Goal: Information Seeking & Learning: Learn about a topic

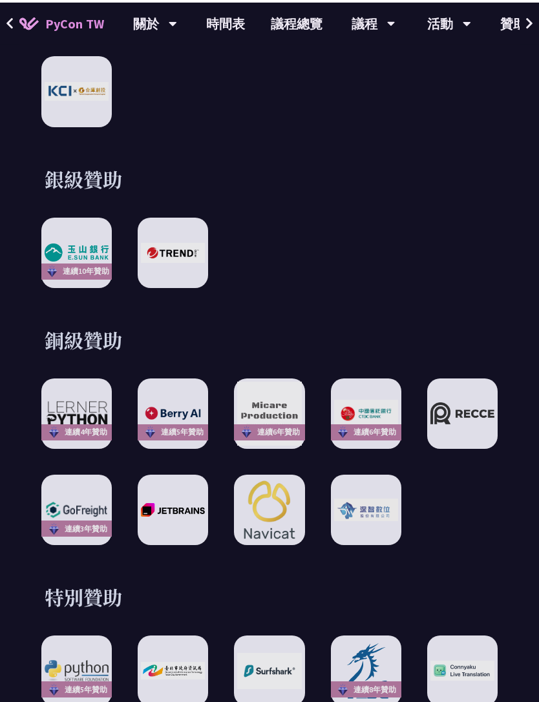
scroll to position [1764, 0]
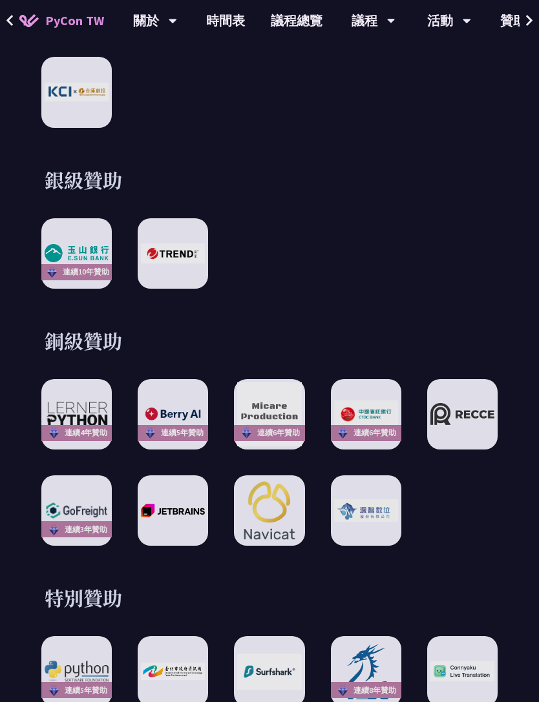
click at [65, 127] on div at bounding box center [76, 92] width 70 height 70
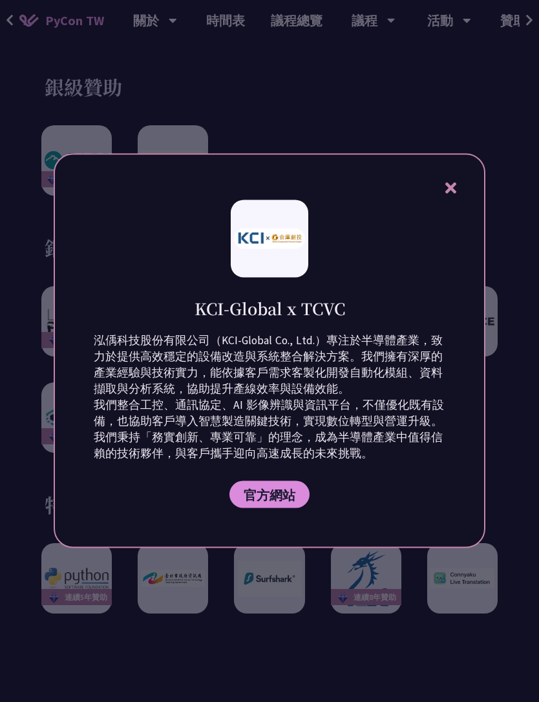
scroll to position [1855, 0]
click at [281, 503] on span "官方網站" at bounding box center [269, 495] width 52 height 16
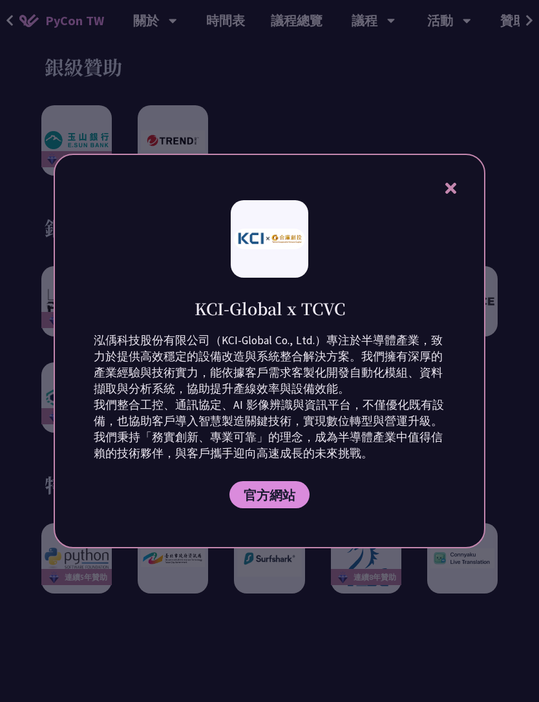
click at [458, 196] on icon at bounding box center [450, 188] width 16 height 16
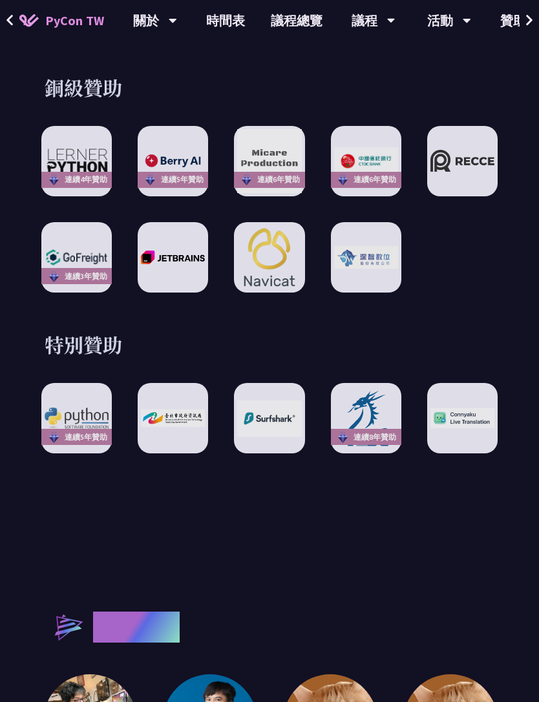
scroll to position [2017, 0]
click at [453, 183] on div at bounding box center [462, 161] width 70 height 70
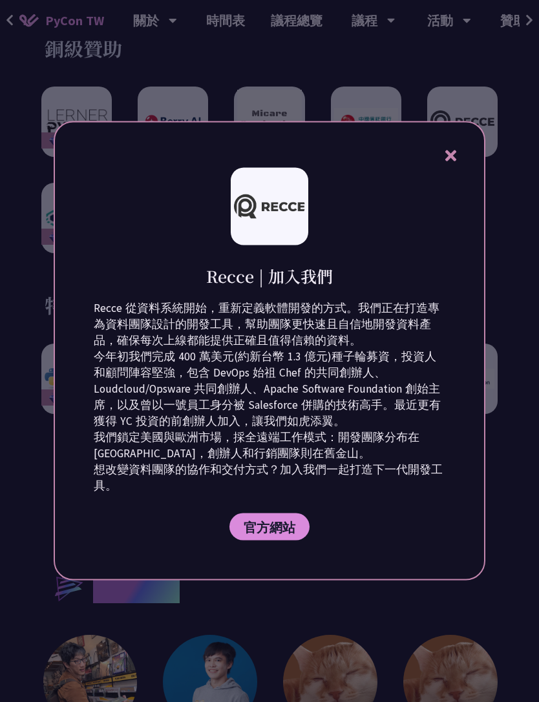
scroll to position [2056, 0]
click at [448, 164] on icon at bounding box center [450, 156] width 16 height 16
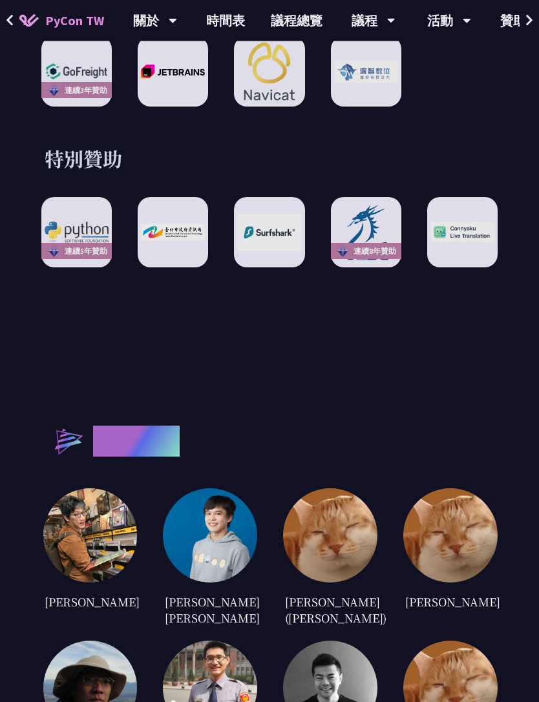
scroll to position [2203, 0]
click at [369, 262] on img at bounding box center [366, 232] width 64 height 59
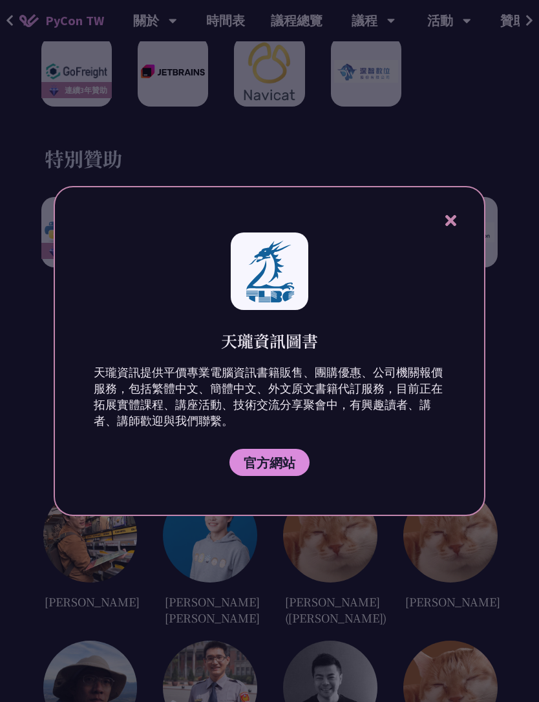
click at [458, 229] on icon at bounding box center [450, 220] width 16 height 16
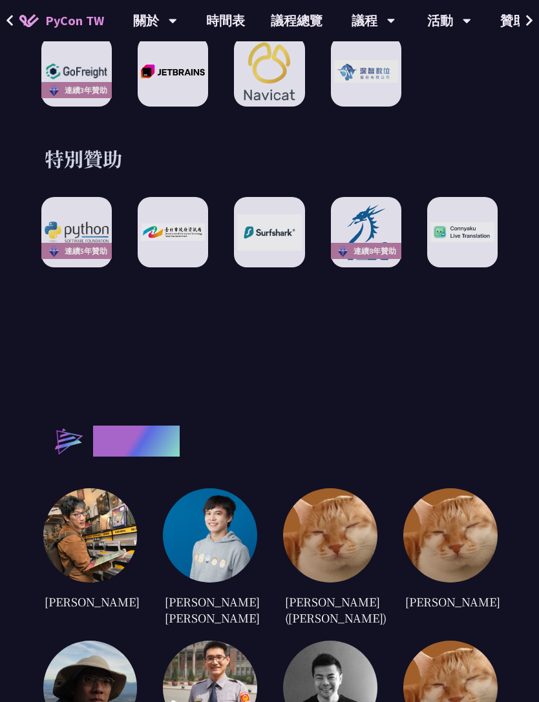
click at [464, 267] on div at bounding box center [462, 232] width 70 height 70
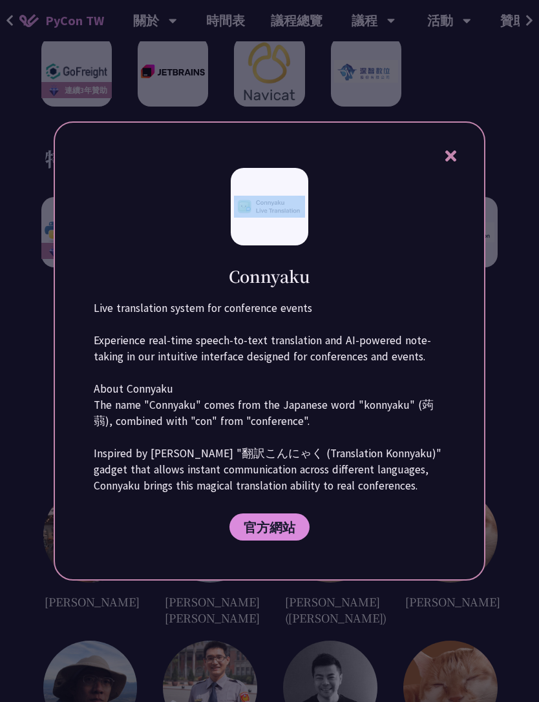
click at [420, 244] on div "Connyaku Live translation system for conference events Experience real-time spe…" at bounding box center [269, 350] width 431 height 459
click at [467, 180] on div "Connyaku Live translation system for conference events Experience real-time spe…" at bounding box center [269, 350] width 431 height 459
click at [459, 164] on icon at bounding box center [450, 156] width 16 height 16
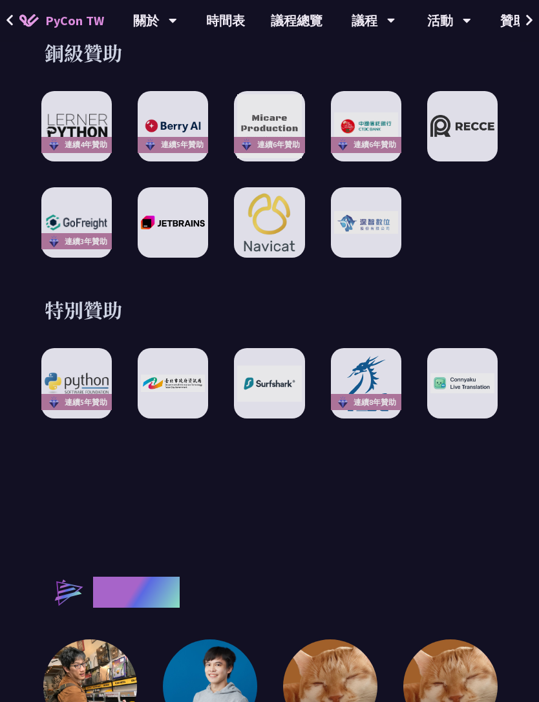
scroll to position [2052, 0]
click at [181, 258] on div at bounding box center [173, 222] width 70 height 70
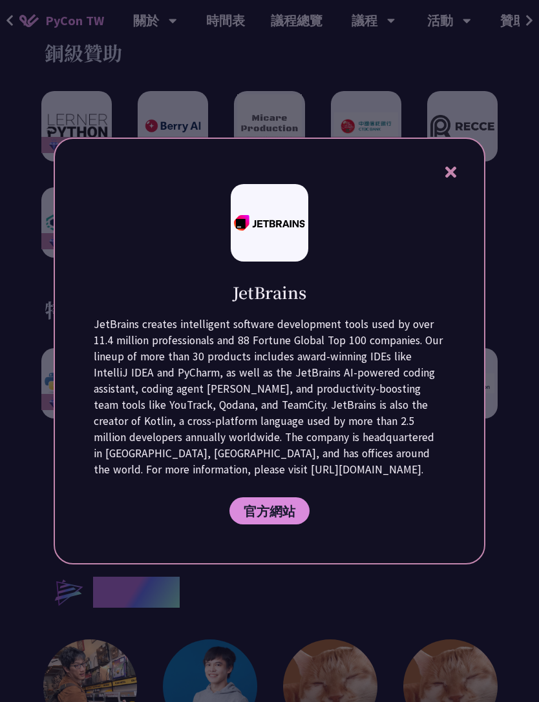
click at [473, 131] on div at bounding box center [269, 351] width 539 height 702
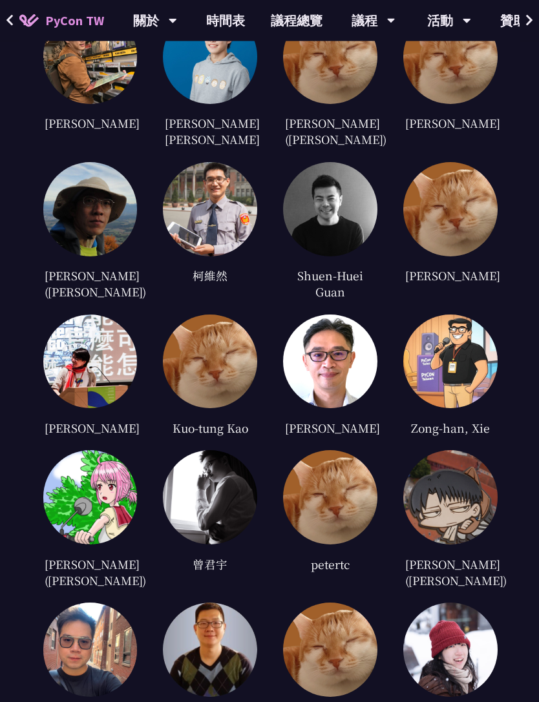
scroll to position [2685, 0]
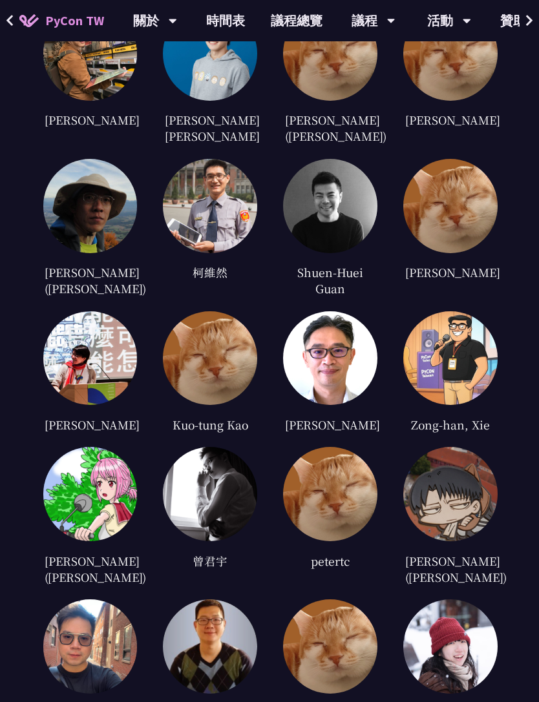
click at [185, 234] on img at bounding box center [210, 206] width 94 height 94
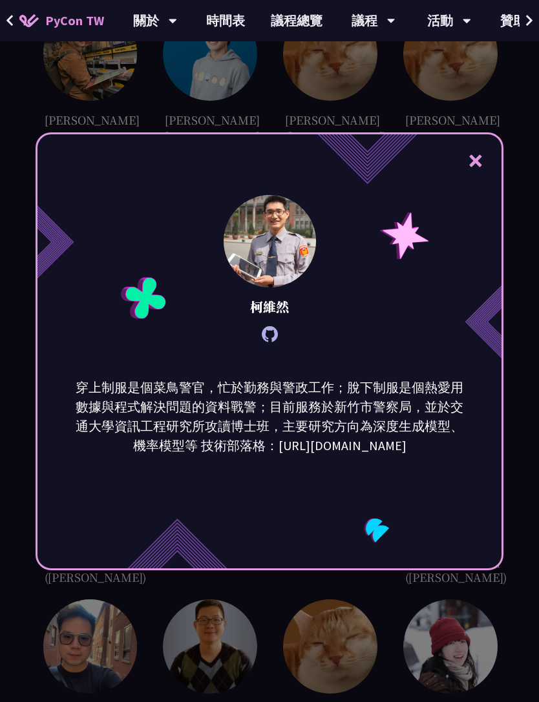
scroll to position [2705, 0]
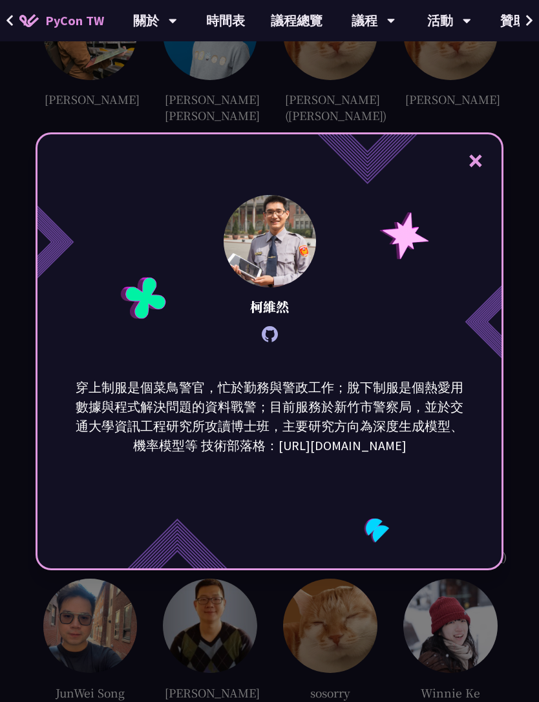
click at [471, 180] on button "×" at bounding box center [475, 160] width 39 height 39
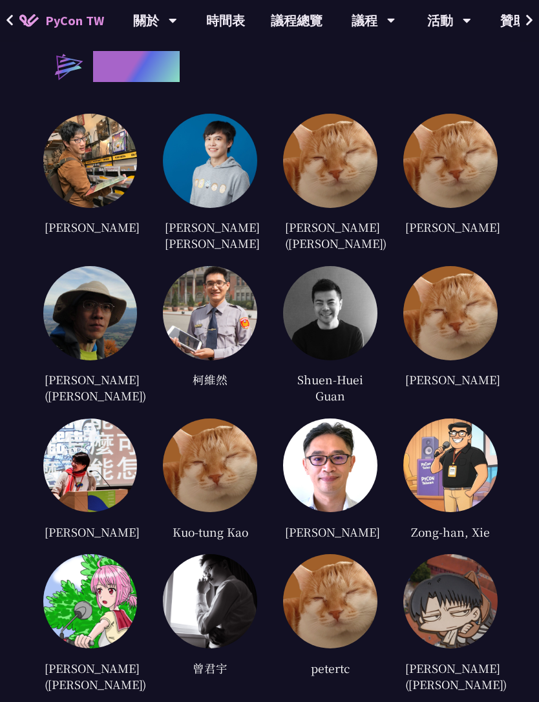
scroll to position [2556, 0]
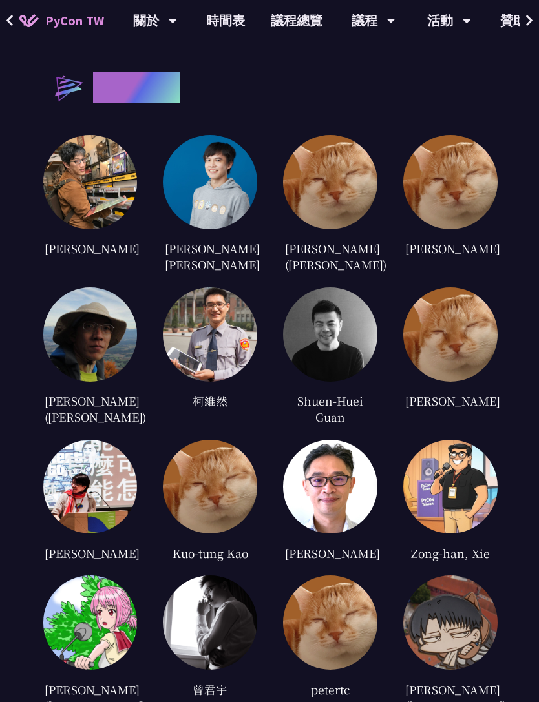
click at [440, 209] on img at bounding box center [450, 182] width 94 height 94
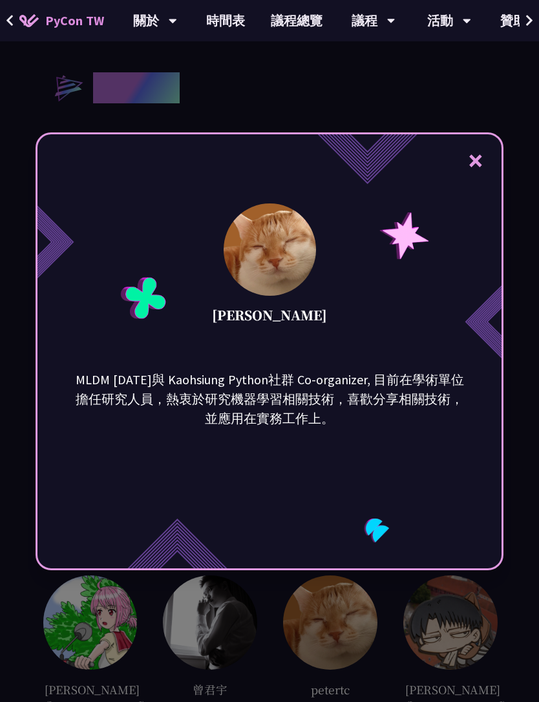
click at [83, 533] on div "× [PERSON_NAME] MLDM [DATE]與 Kaohsiung Python社群 Co-organizer, 目前在學術單位擔任研究人員，熱衷於…" at bounding box center [270, 351] width 468 height 438
click at [479, 180] on button "×" at bounding box center [475, 160] width 39 height 39
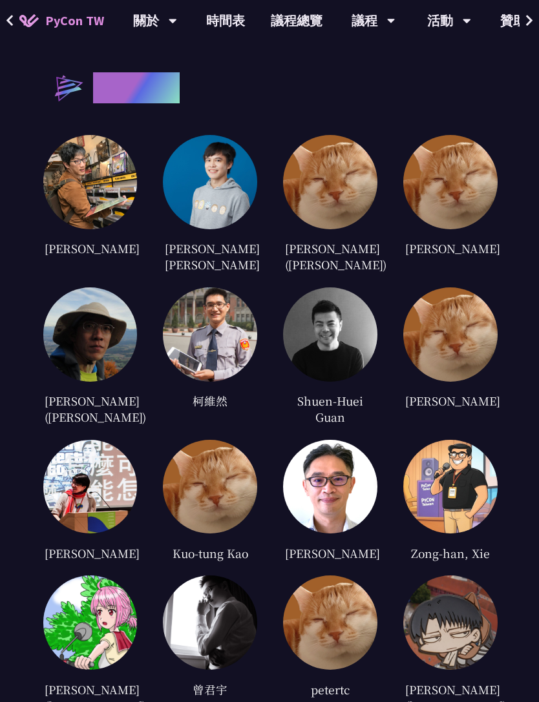
click at [343, 229] on img at bounding box center [330, 182] width 94 height 94
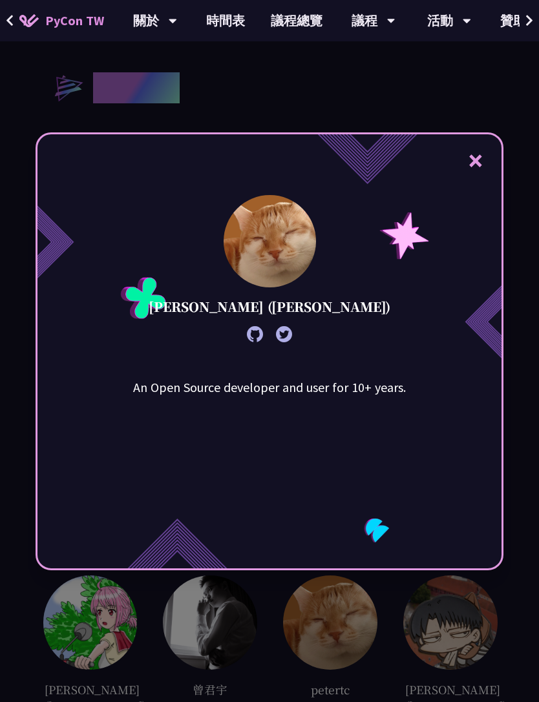
click at [422, 93] on div "× [PERSON_NAME] ([PERSON_NAME]) An Open Source developer and user for 10+ years." at bounding box center [269, 351] width 539 height 702
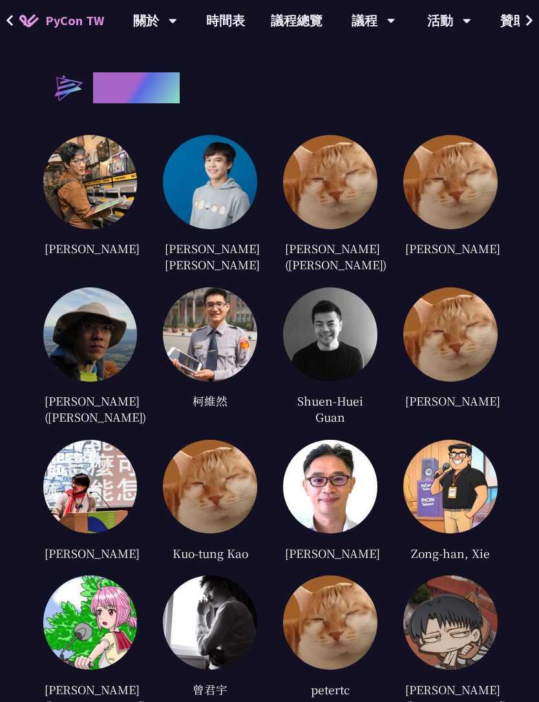
click at [446, 349] on img at bounding box center [450, 334] width 94 height 94
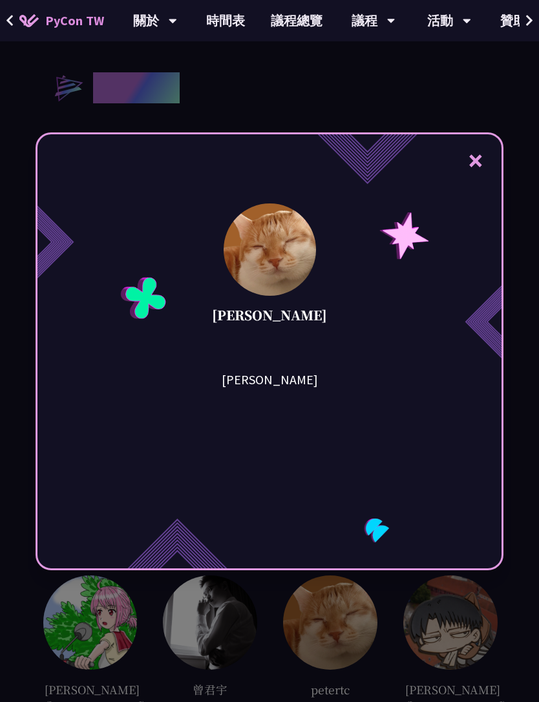
click at [411, 103] on div "× [PERSON_NAME]" at bounding box center [269, 351] width 539 height 702
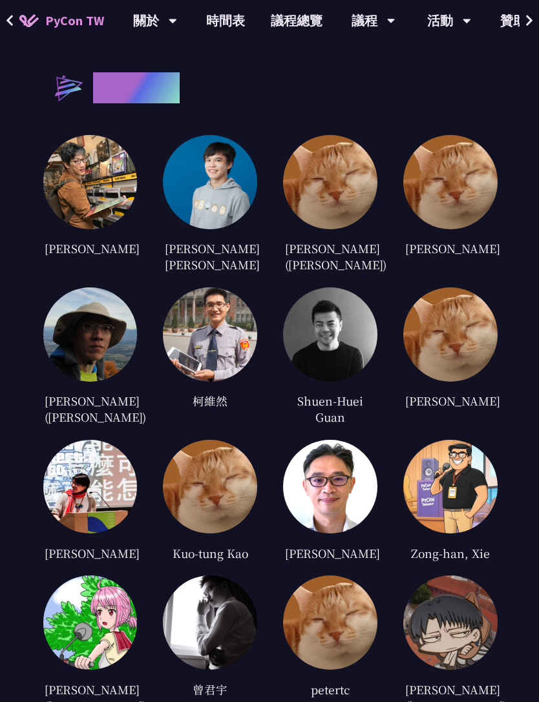
click at [230, 202] on img at bounding box center [210, 182] width 94 height 94
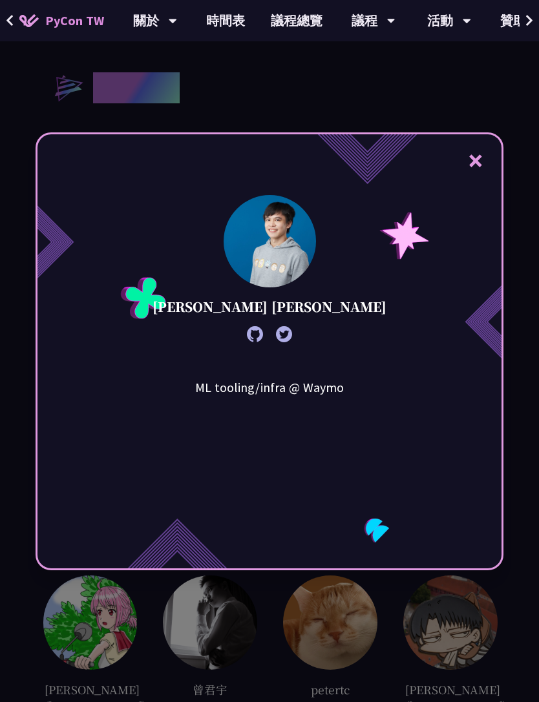
click at [271, 100] on div "× [PERSON_NAME] [PERSON_NAME] ML tooling/infra @ Waymo" at bounding box center [269, 351] width 539 height 702
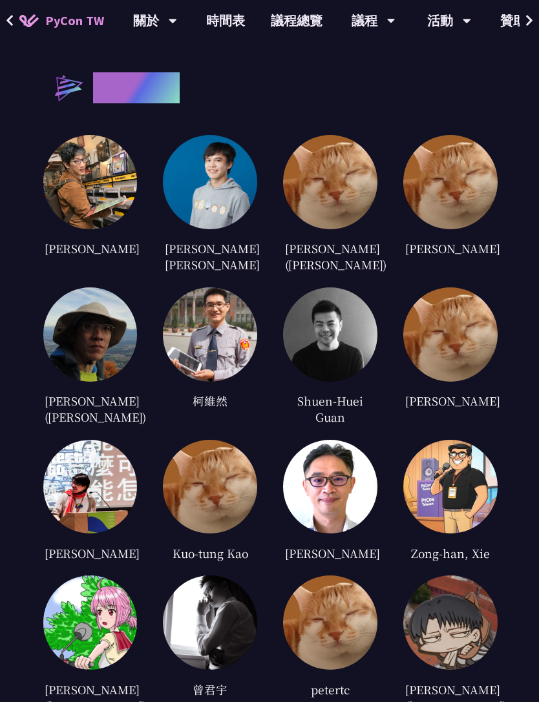
click at [117, 222] on img at bounding box center [90, 182] width 94 height 94
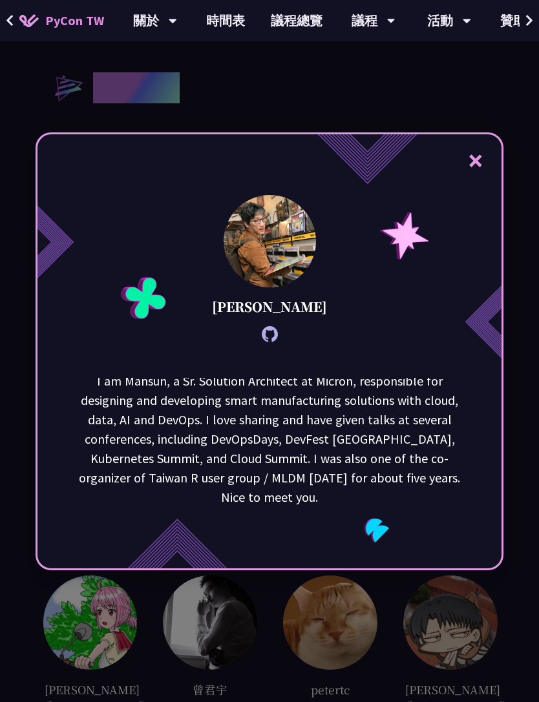
scroll to position [6, 0]
click at [311, 65] on div "× [PERSON_NAME] I am [GEOGRAPHIC_DATA], a Sr. Solution Architect at Micron, res…" at bounding box center [269, 351] width 539 height 702
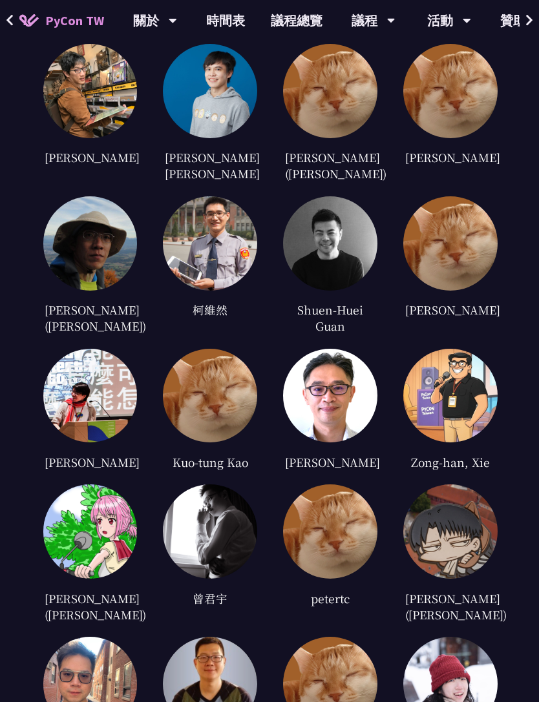
scroll to position [2648, 0]
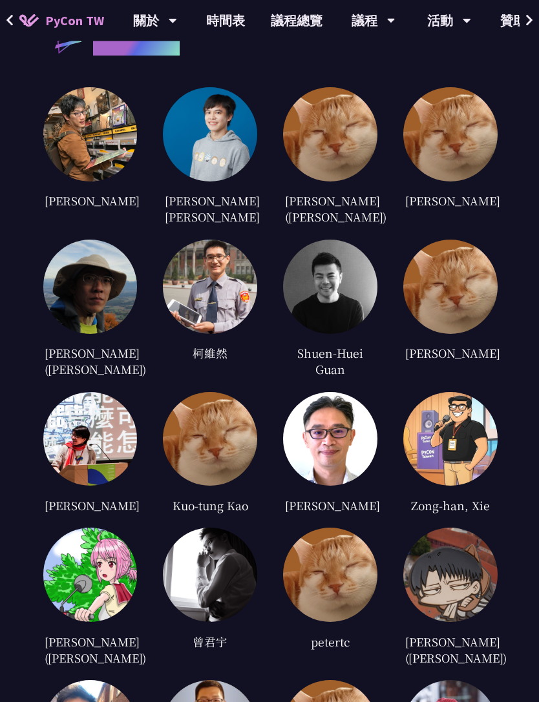
click at [85, 487] on img at bounding box center [90, 440] width 94 height 94
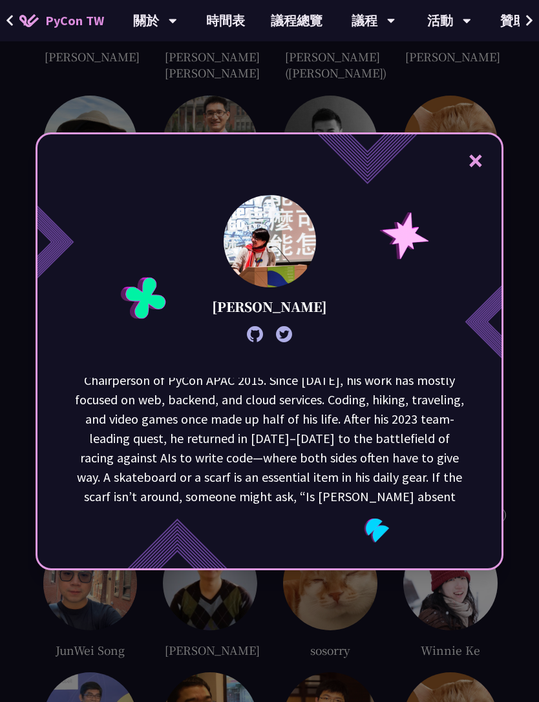
scroll to position [142, 0]
click at [477, 180] on button "×" at bounding box center [475, 160] width 39 height 39
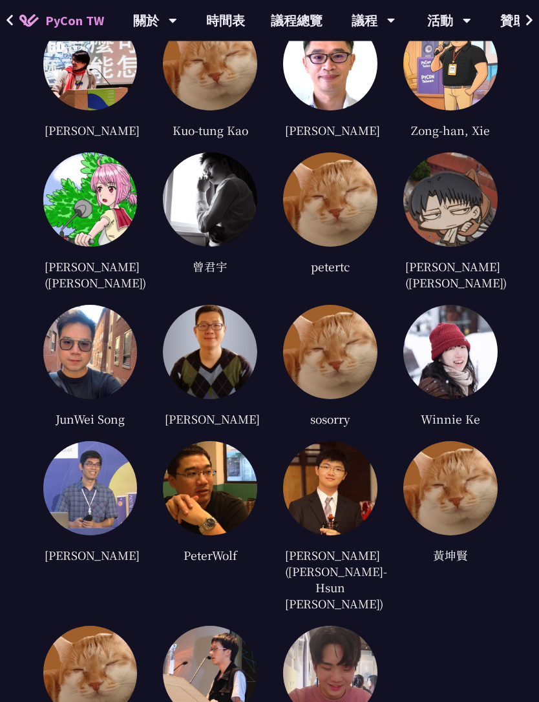
click at [214, 245] on img at bounding box center [210, 200] width 94 height 94
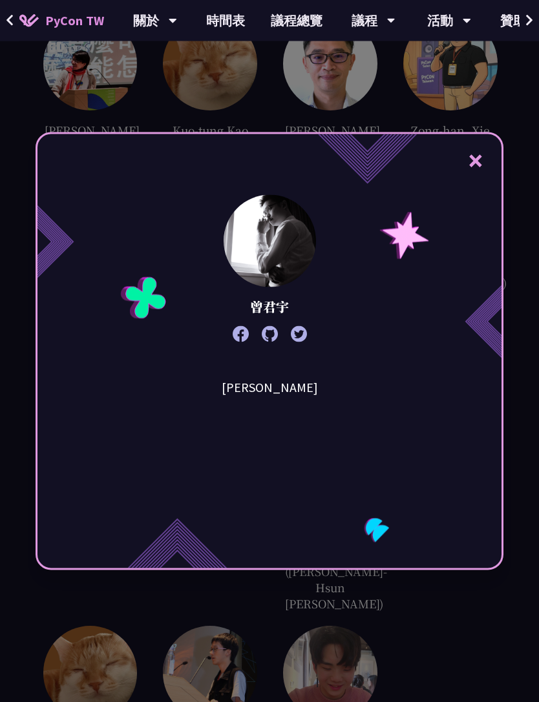
scroll to position [2979, 0]
click at [477, 177] on button "×" at bounding box center [475, 160] width 39 height 39
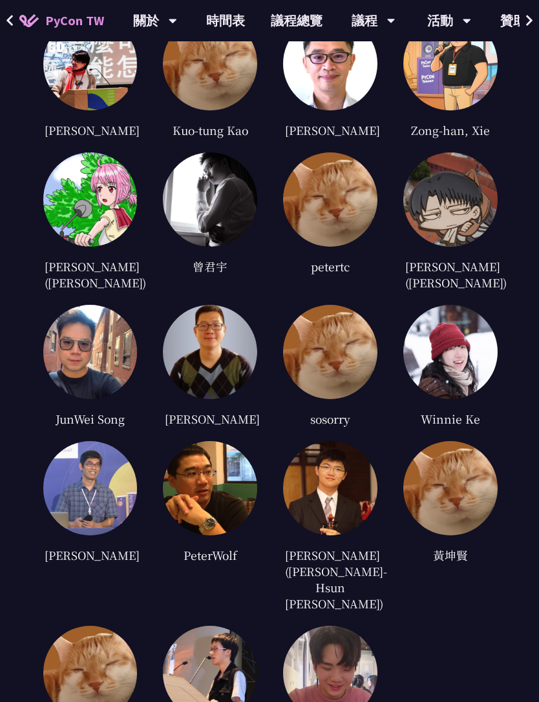
click at [112, 247] on img at bounding box center [90, 199] width 94 height 94
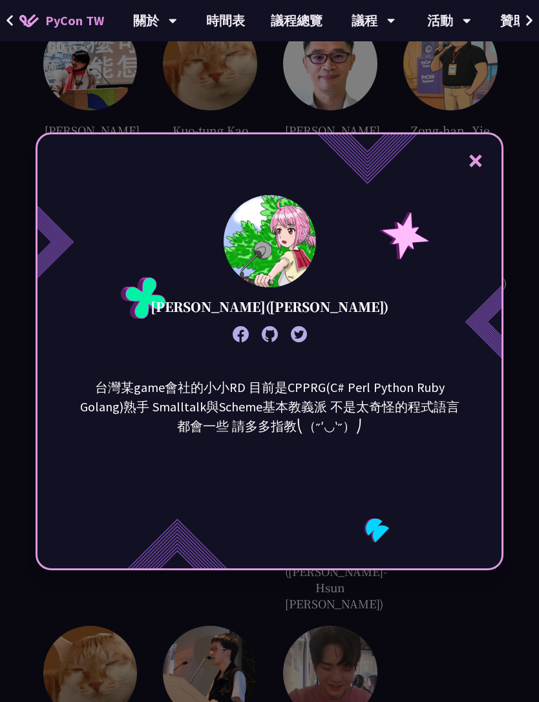
click at [473, 180] on button "×" at bounding box center [475, 160] width 39 height 39
click at [473, 180] on div "[PERSON_NAME] [PERSON_NAME] [PERSON_NAME] [PERSON_NAME] ([PERSON_NAME]) [PERSON…" at bounding box center [270, 247] width 455 height 1070
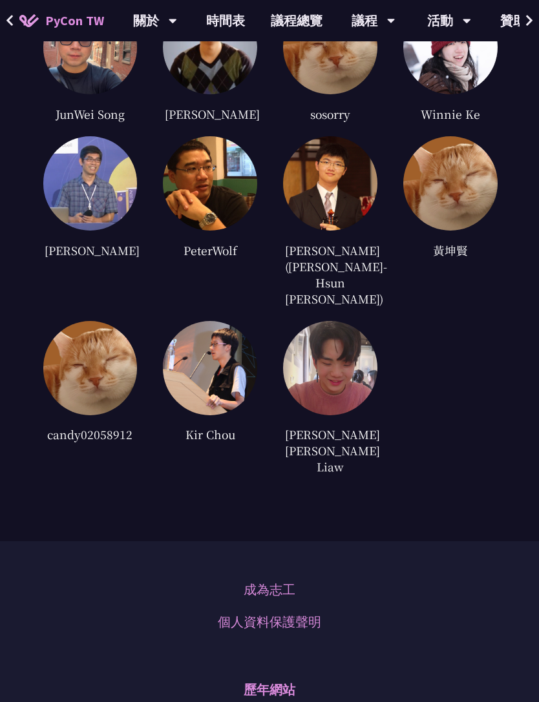
scroll to position [3285, 0]
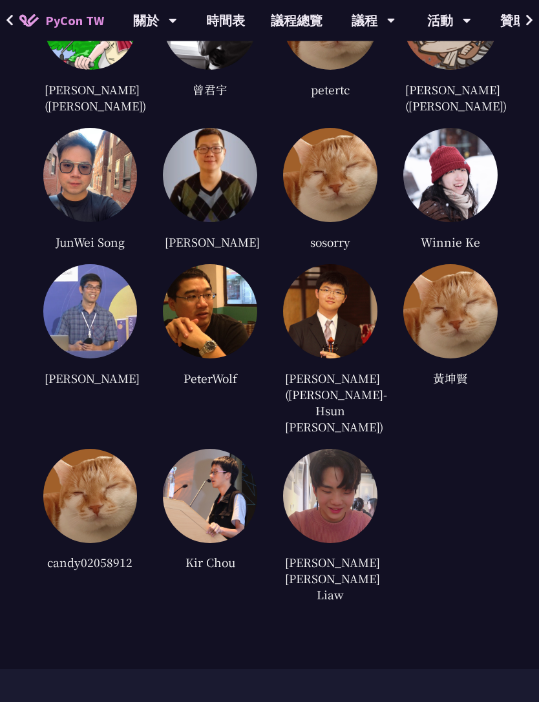
click at [460, 359] on img at bounding box center [450, 312] width 94 height 94
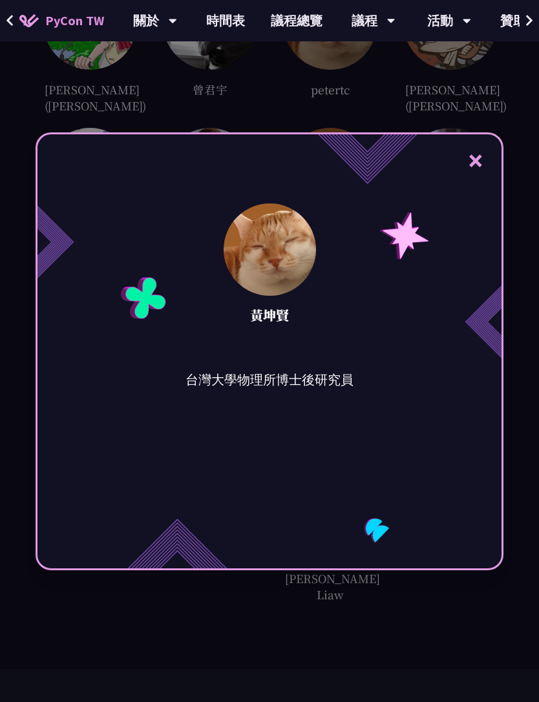
click at [482, 179] on button "×" at bounding box center [475, 160] width 39 height 39
click at [482, 178] on div at bounding box center [450, 175] width 94 height 94
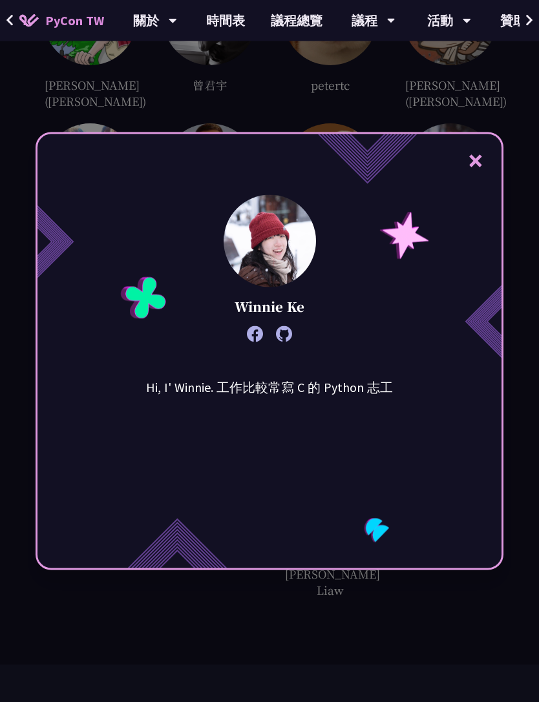
scroll to position [3161, 0]
click at [478, 180] on button "×" at bounding box center [475, 160] width 39 height 39
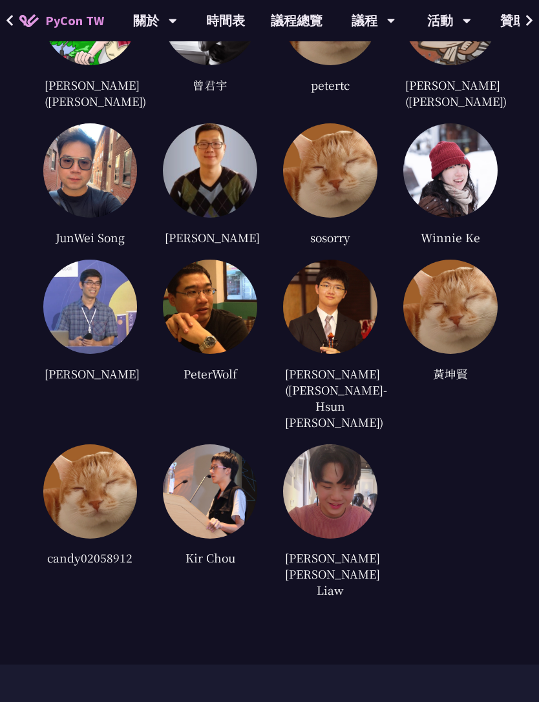
click at [77, 477] on img at bounding box center [90, 491] width 94 height 94
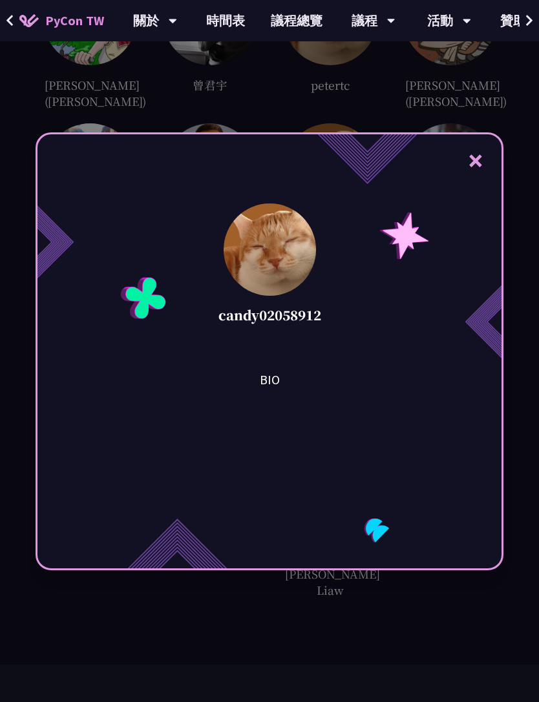
click at [482, 180] on button "×" at bounding box center [475, 160] width 39 height 39
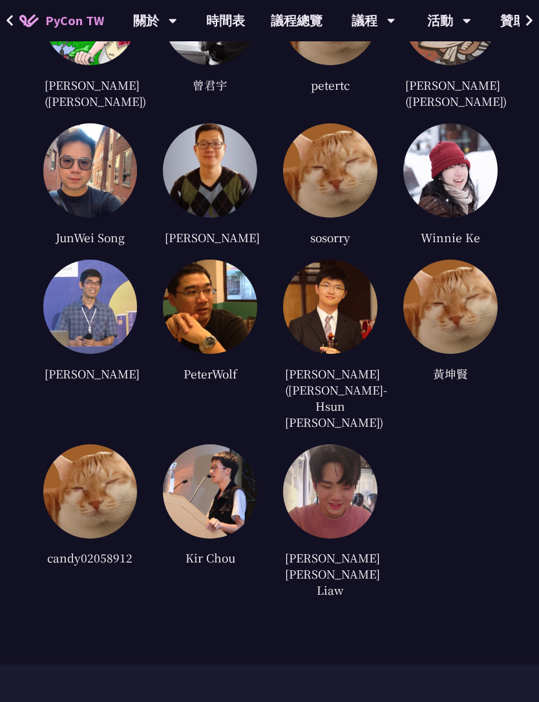
click at [209, 499] on img at bounding box center [210, 491] width 94 height 94
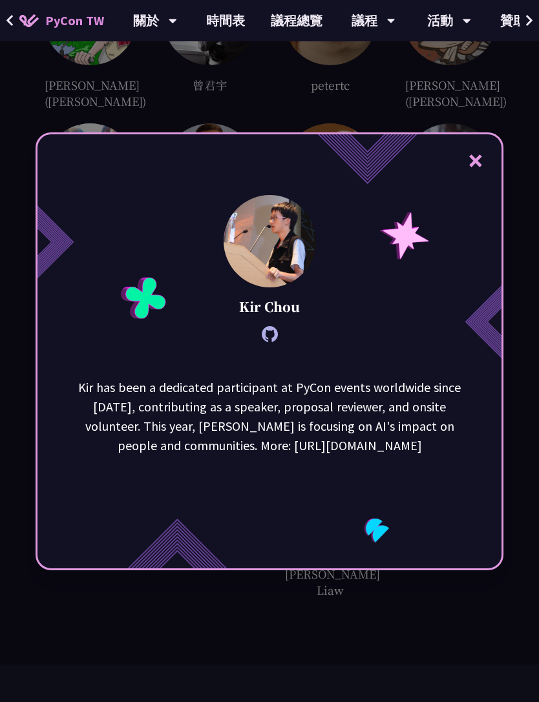
click at [132, 507] on div "Kir has been a dedicated participant at PyCon events worldwide since [DATE], co…" at bounding box center [269, 442] width 464 height 129
click at [481, 177] on button "×" at bounding box center [475, 160] width 39 height 39
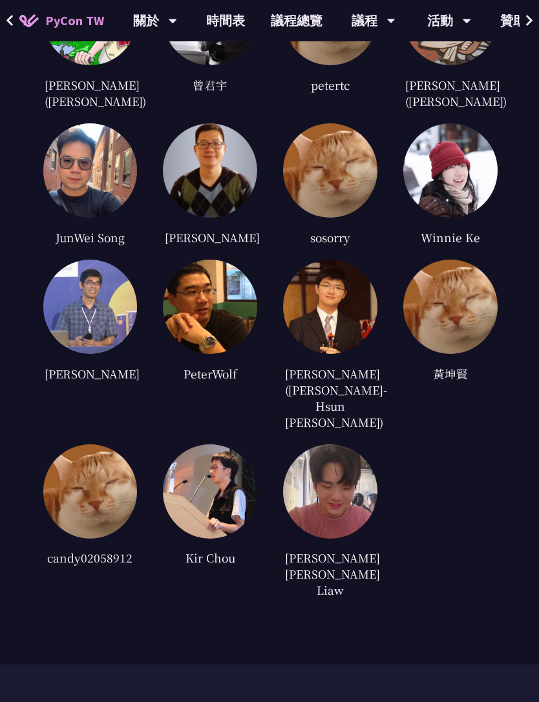
click at [327, 482] on img at bounding box center [330, 491] width 94 height 94
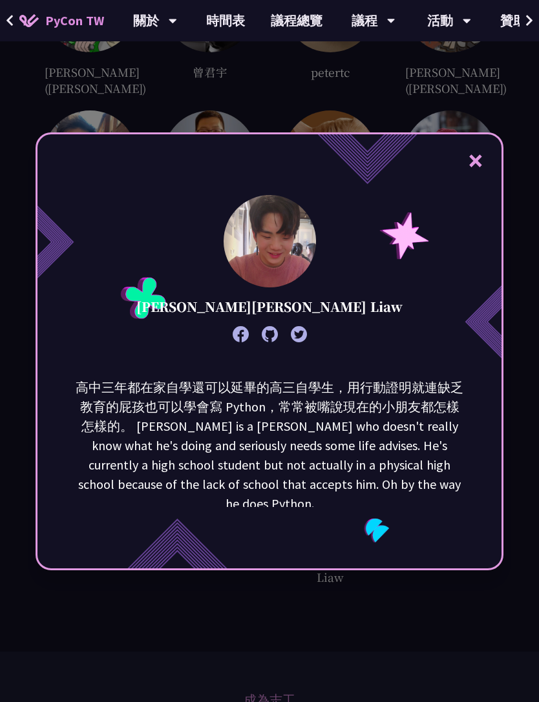
scroll to position [3179, 0]
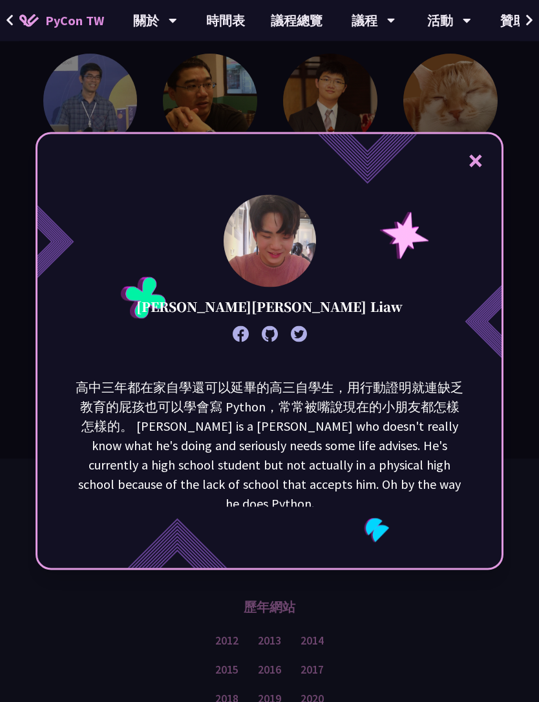
click at [479, 180] on button "×" at bounding box center [475, 160] width 39 height 39
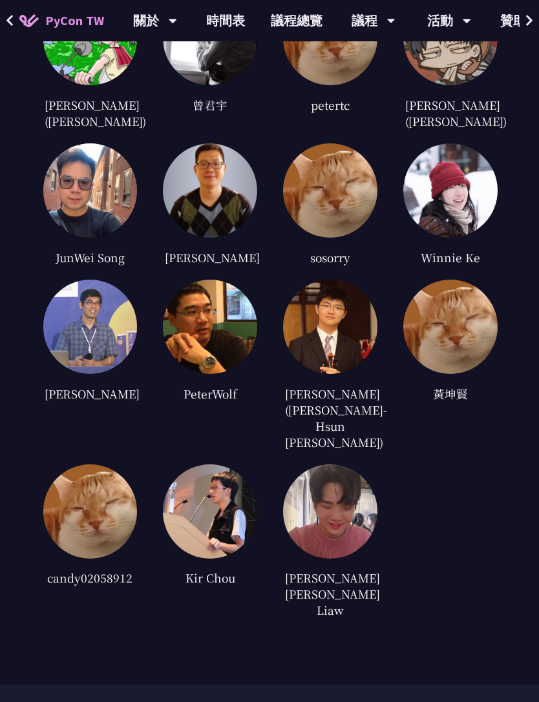
scroll to position [3139, 0]
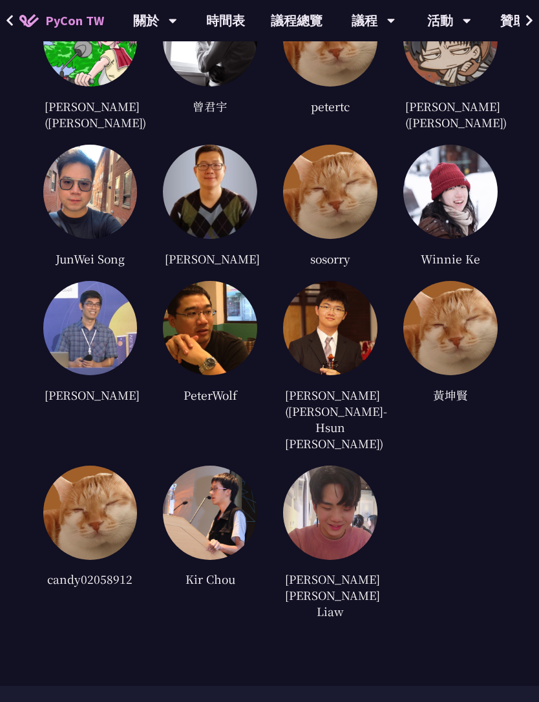
click at [221, 375] on img at bounding box center [210, 328] width 94 height 94
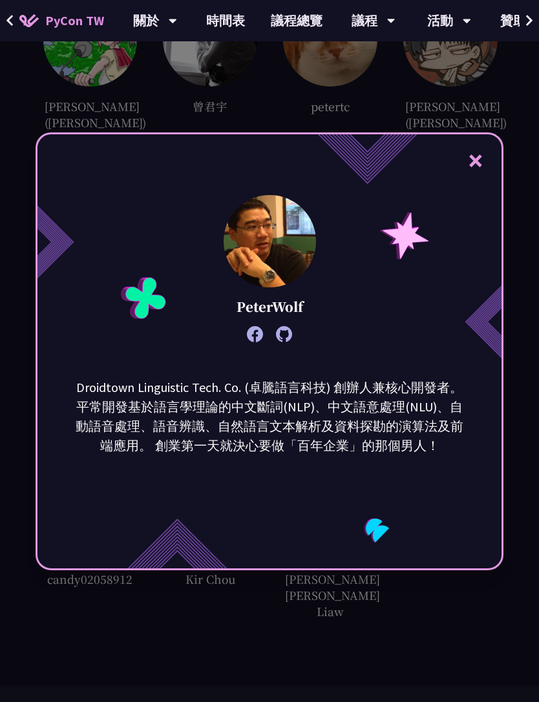
click at [517, 149] on div "× PeterWolf Droidtown Linguistic Tech. Co. (卓騰語言科技) 創辦人兼核心開發者。 平常開發基於語言學理論的中文斷詞…" at bounding box center [269, 351] width 539 height 702
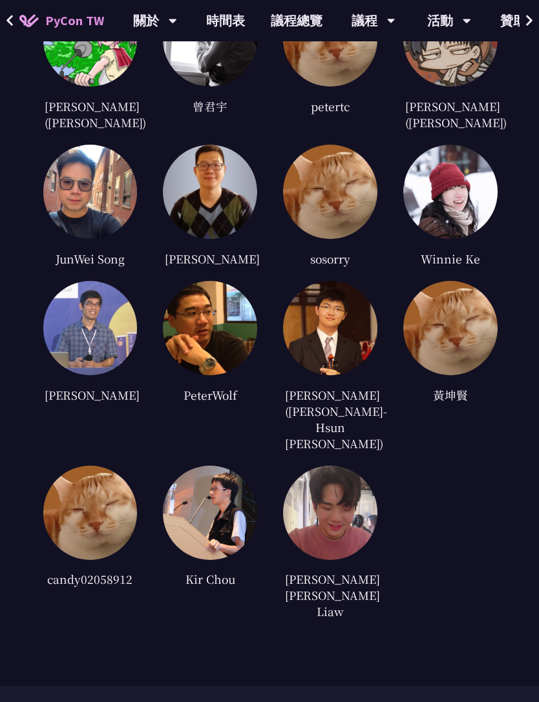
click at [74, 373] on img at bounding box center [90, 328] width 94 height 94
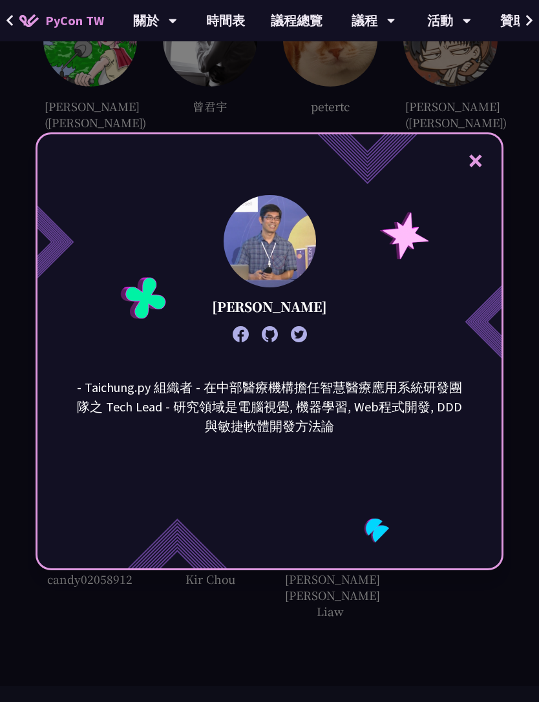
click at [473, 180] on button "×" at bounding box center [475, 160] width 39 height 39
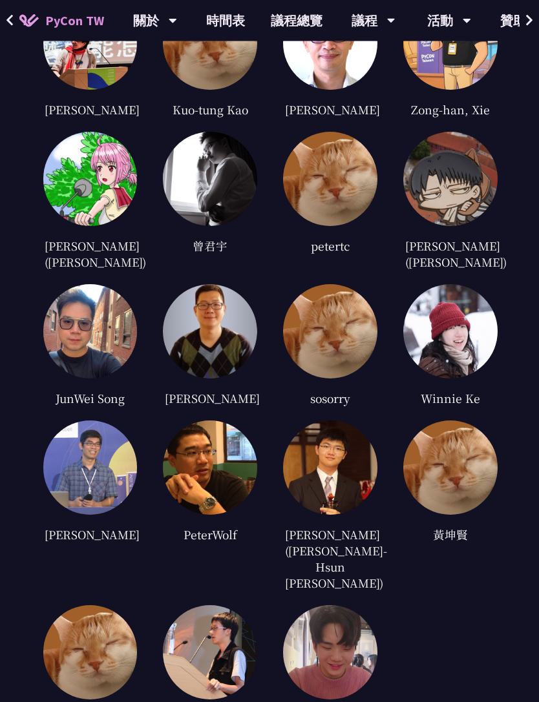
click at [96, 379] on img at bounding box center [90, 332] width 94 height 94
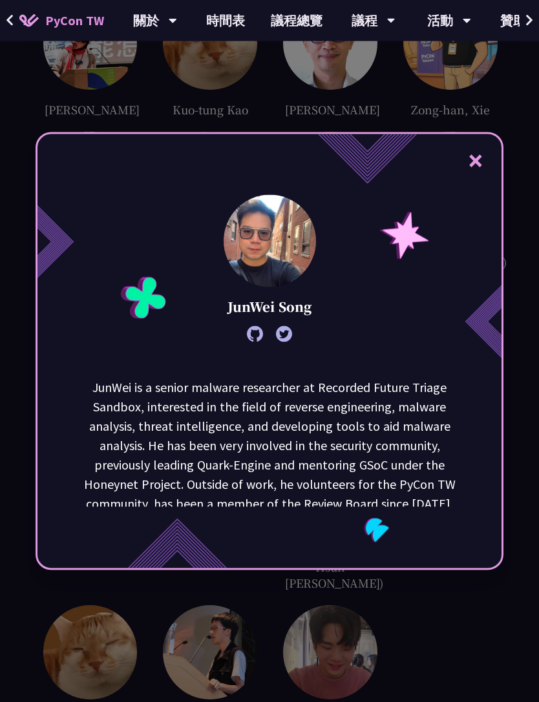
scroll to position [3000, 0]
click at [7, 404] on div "× [PERSON_NAME] is a senior malware researcher at Recorded Future Triage Sandbo…" at bounding box center [269, 351] width 539 height 702
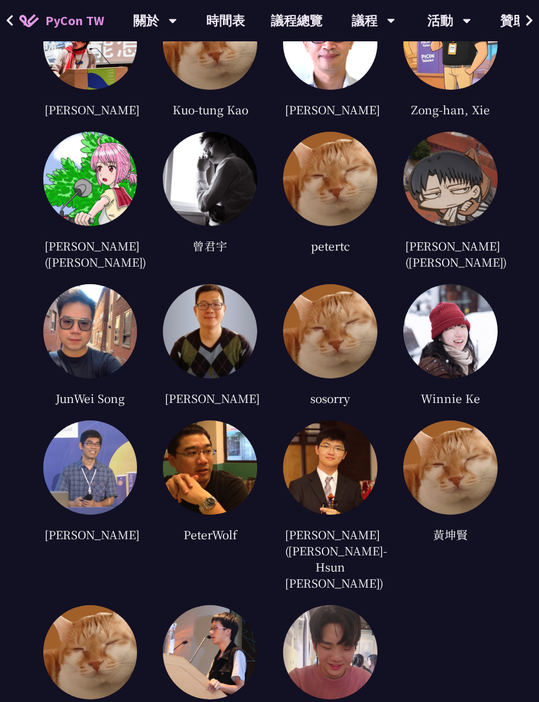
click at [183, 378] on img at bounding box center [210, 331] width 94 height 94
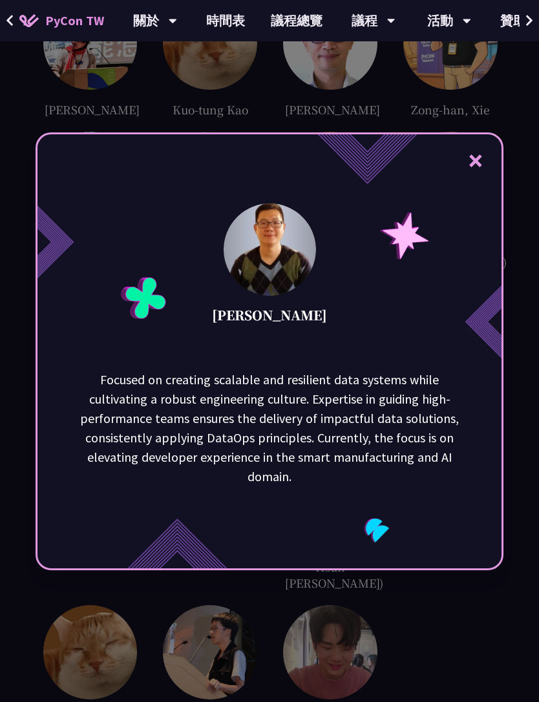
click at [9, 378] on div "× [PERSON_NAME] Focused on creating scalable and resilient data systems while c…" at bounding box center [269, 351] width 539 height 702
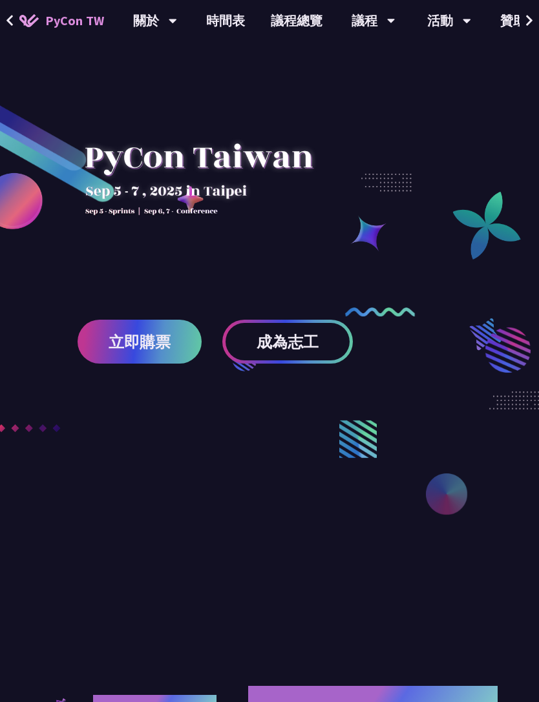
scroll to position [0, 0]
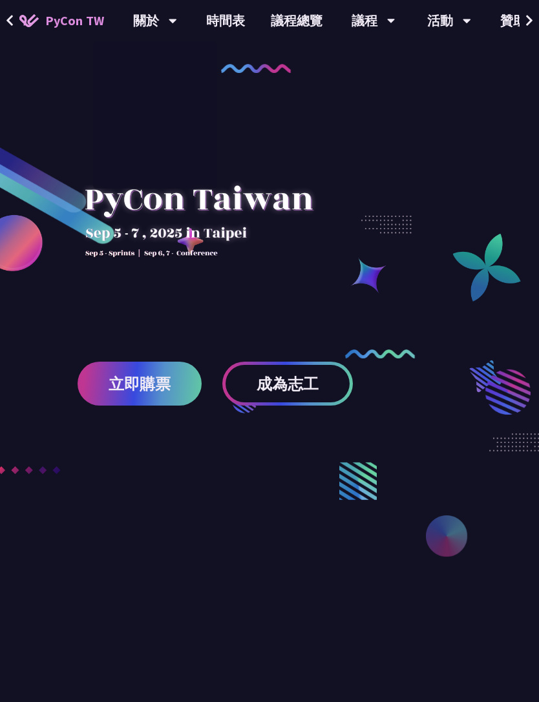
click at [242, 26] on link "時間表" at bounding box center [225, 20] width 65 height 41
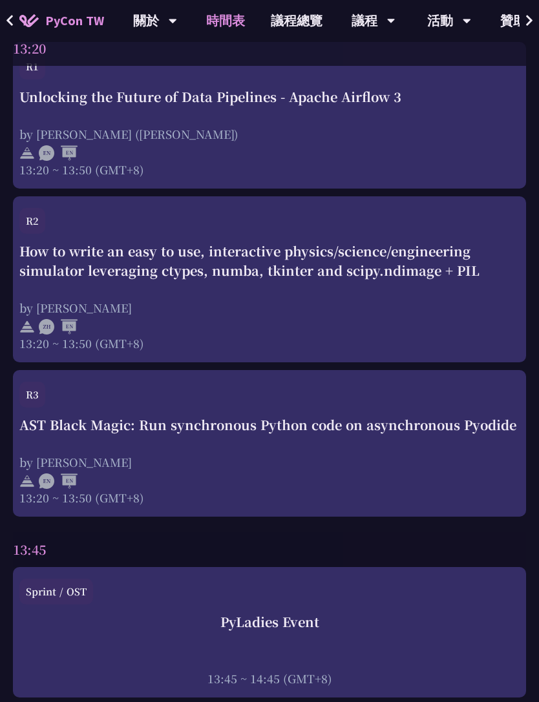
scroll to position [3362, 0]
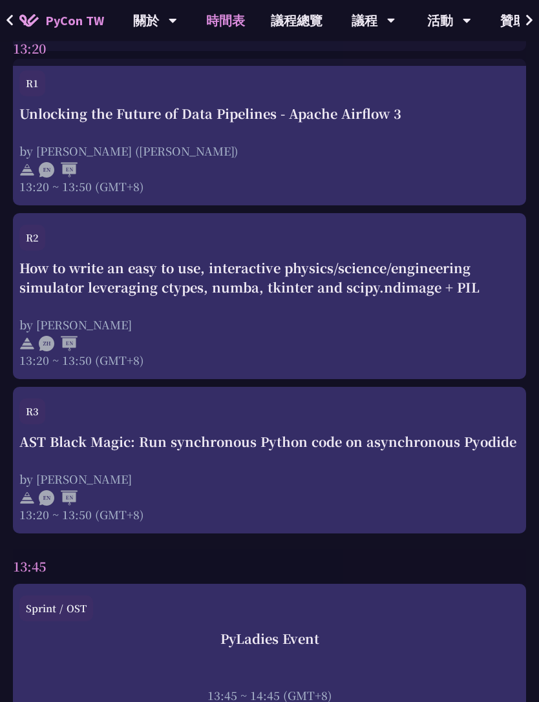
click at [125, 124] on div "Unlocking the Future of Data Pipelines - Apache Airflow 3" at bounding box center [269, 114] width 500 height 19
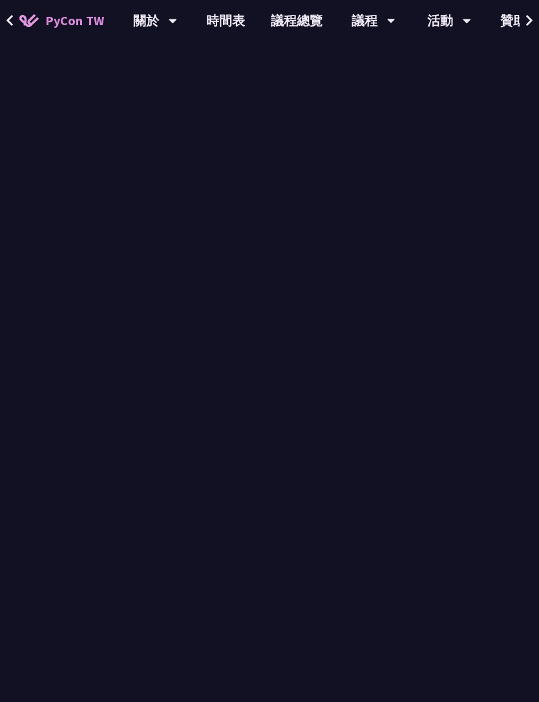
click at [191, 162] on div "第 1 天 (9/6)" at bounding box center [206, 153] width 126 height 42
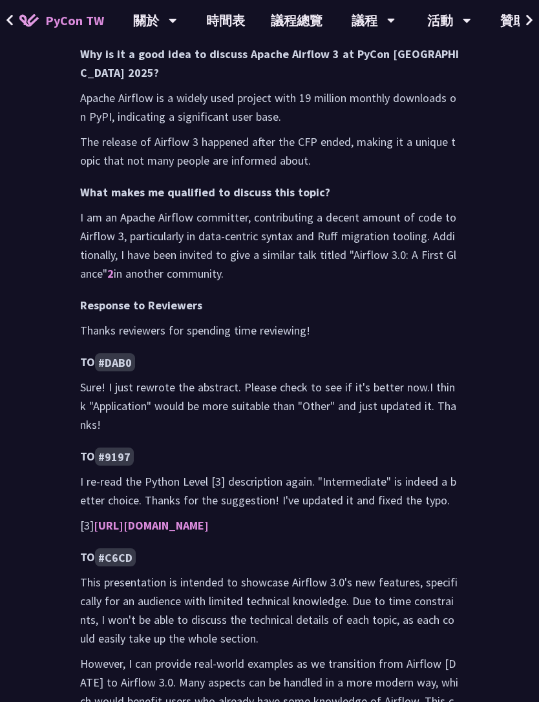
scroll to position [994, 0]
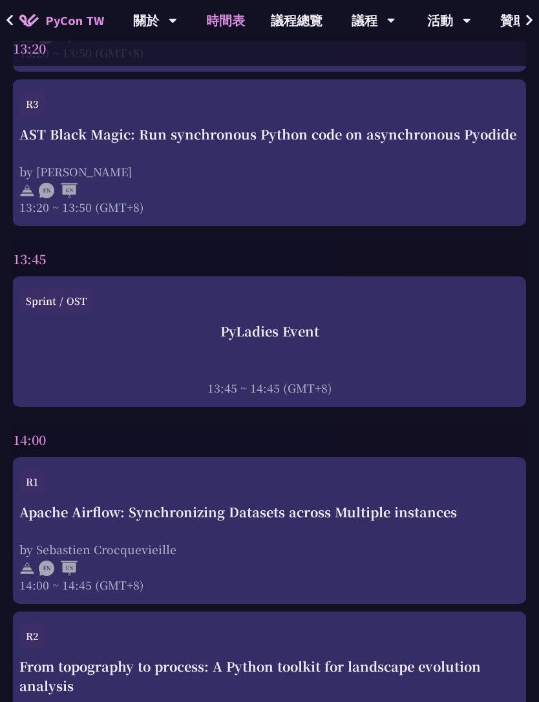
scroll to position [3664, 0]
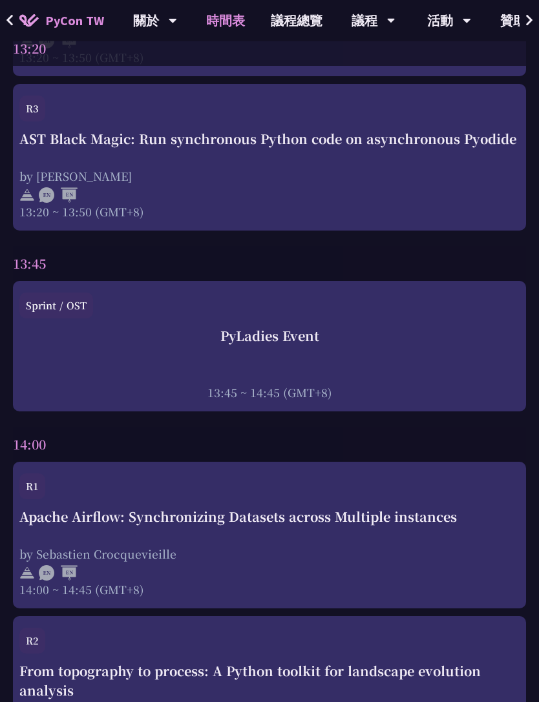
click at [289, 30] on link "議程總覽" at bounding box center [297, 20] width 78 height 41
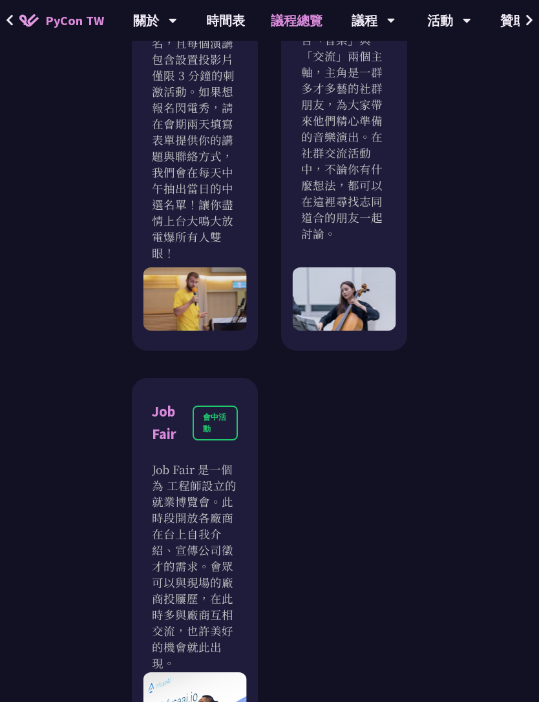
scroll to position [1889, 0]
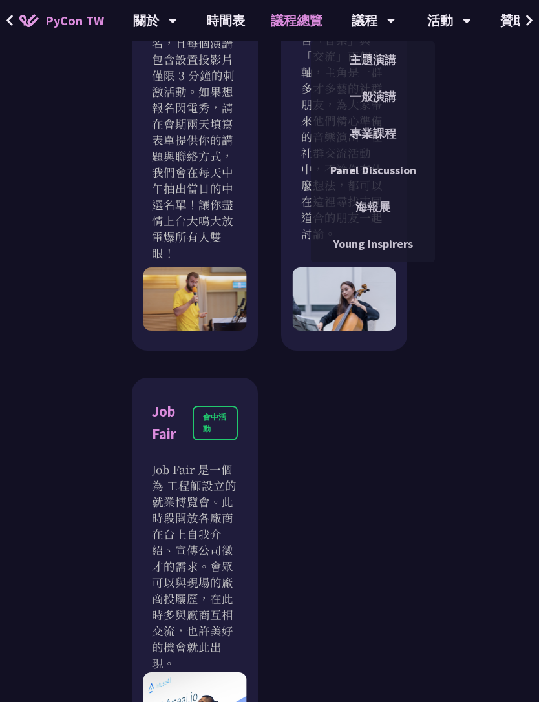
click at [378, 64] on link "主題演講" at bounding box center [373, 60] width 124 height 30
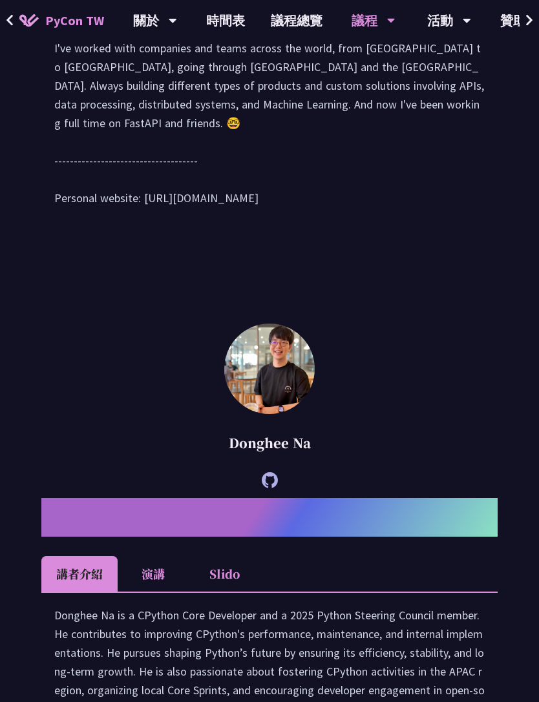
scroll to position [1662, 0]
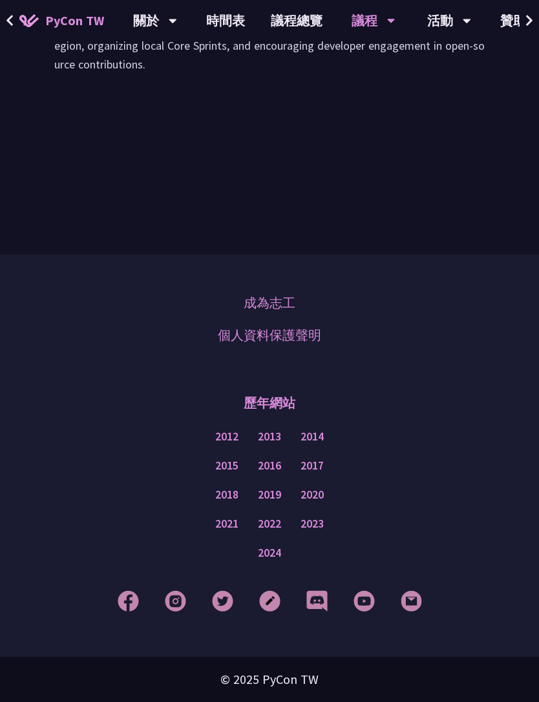
scroll to position [2369, 0]
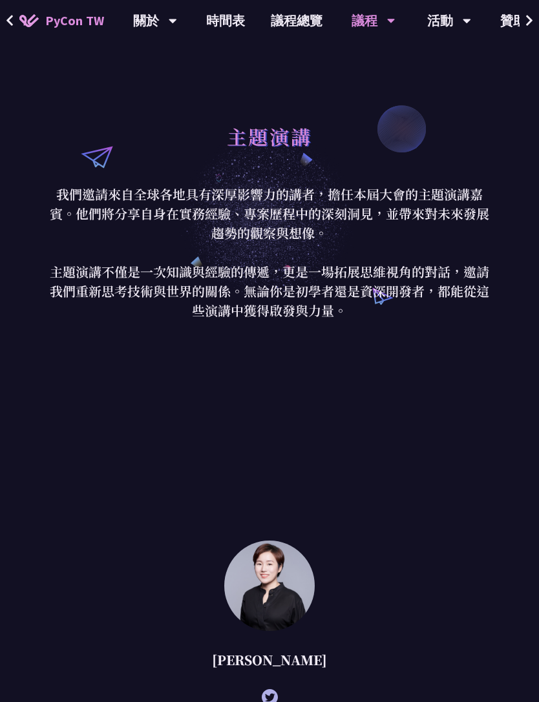
scroll to position [0, 0]
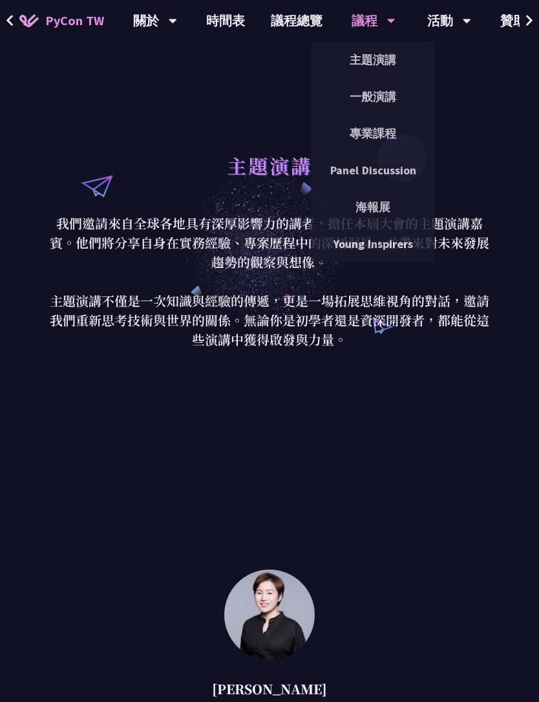
click at [396, 94] on link "一般演講" at bounding box center [373, 96] width 124 height 30
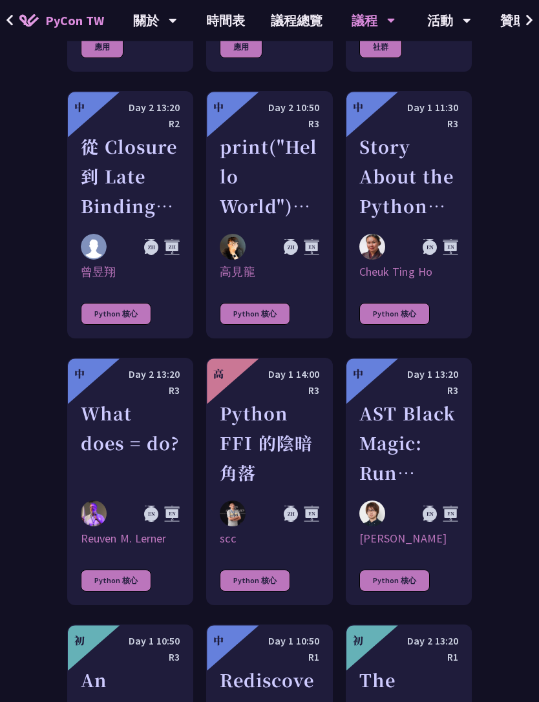
scroll to position [1491, 0]
click at [276, 116] on div "Day 2 10:50" at bounding box center [269, 107] width 99 height 16
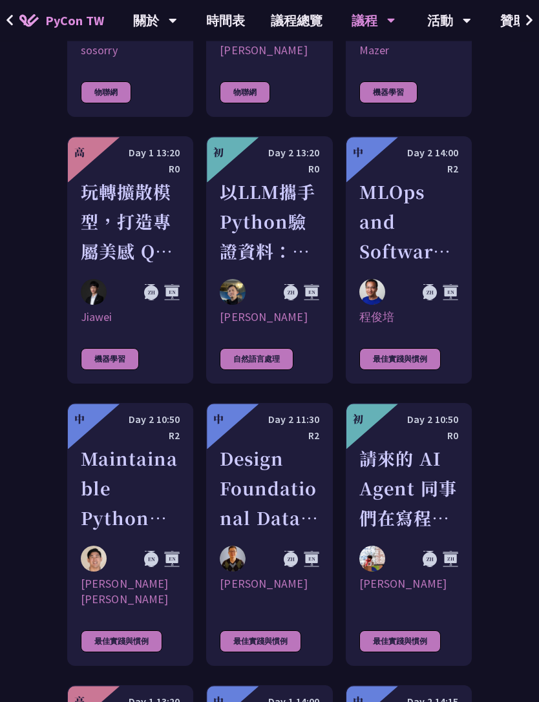
scroll to position [3062, 0]
click at [153, 225] on div "玩轉擴散模型，打造專屬美感 QR Code" at bounding box center [130, 221] width 99 height 89
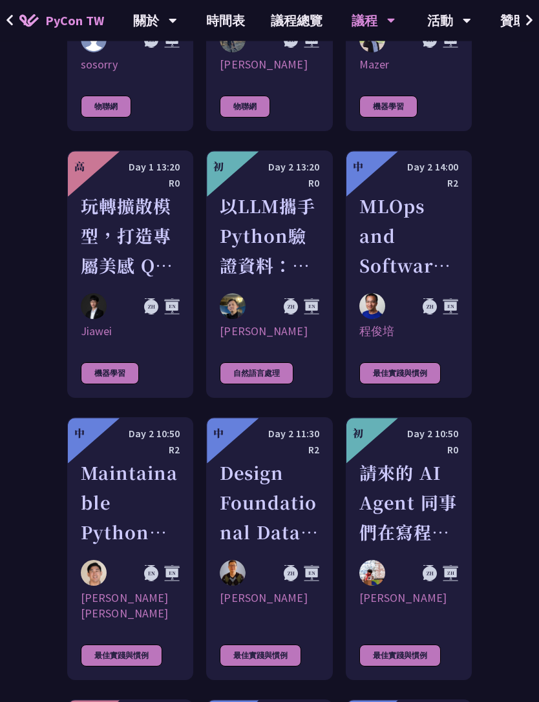
scroll to position [3052, 0]
